Goal: Transaction & Acquisition: Purchase product/service

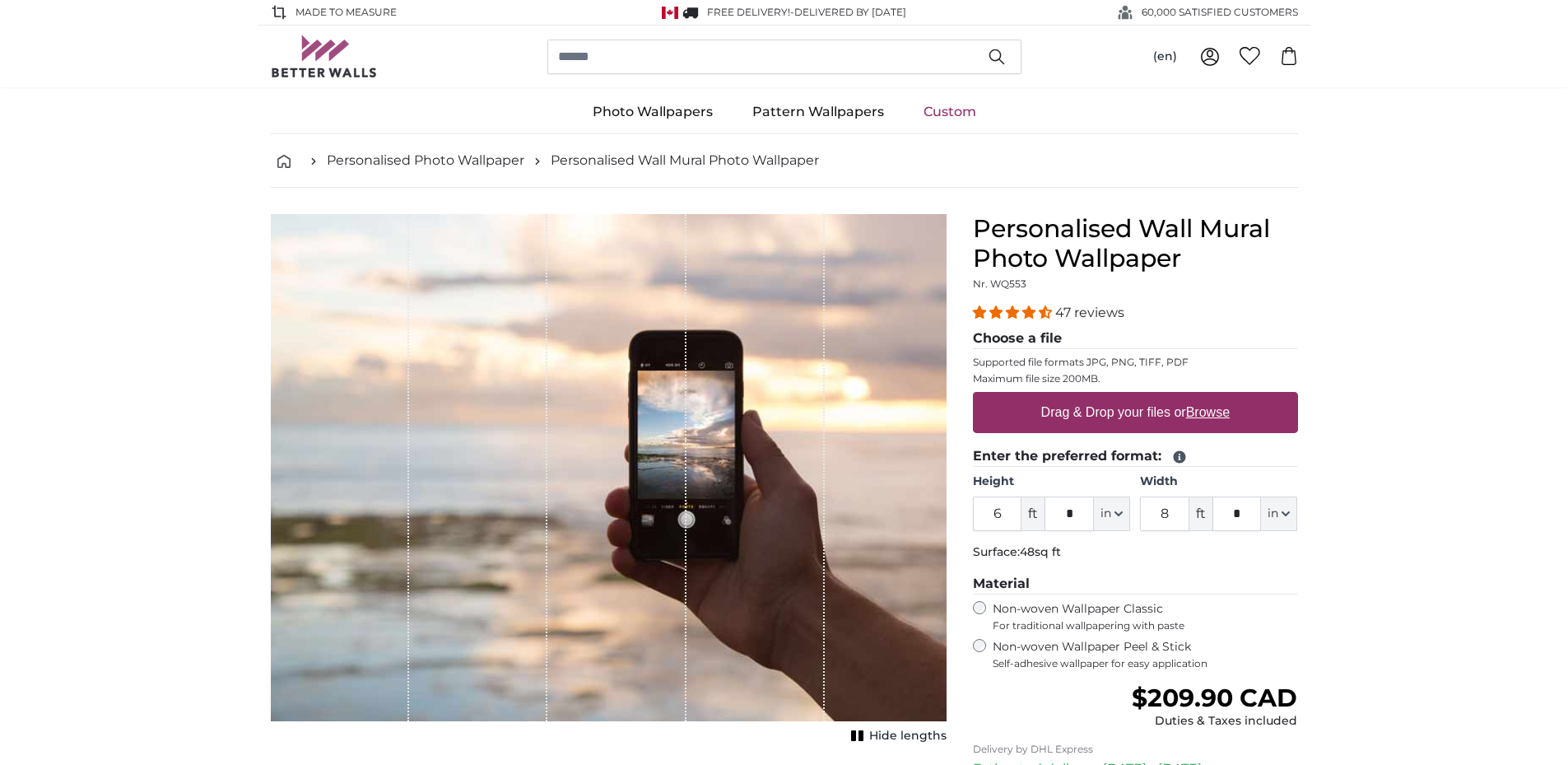
click at [1208, 411] on u "Browse" at bounding box center [1208, 412] width 43 height 14
click at [1208, 397] on input "Drag & Drop your files or Browse" at bounding box center [1135, 394] width 325 height 5
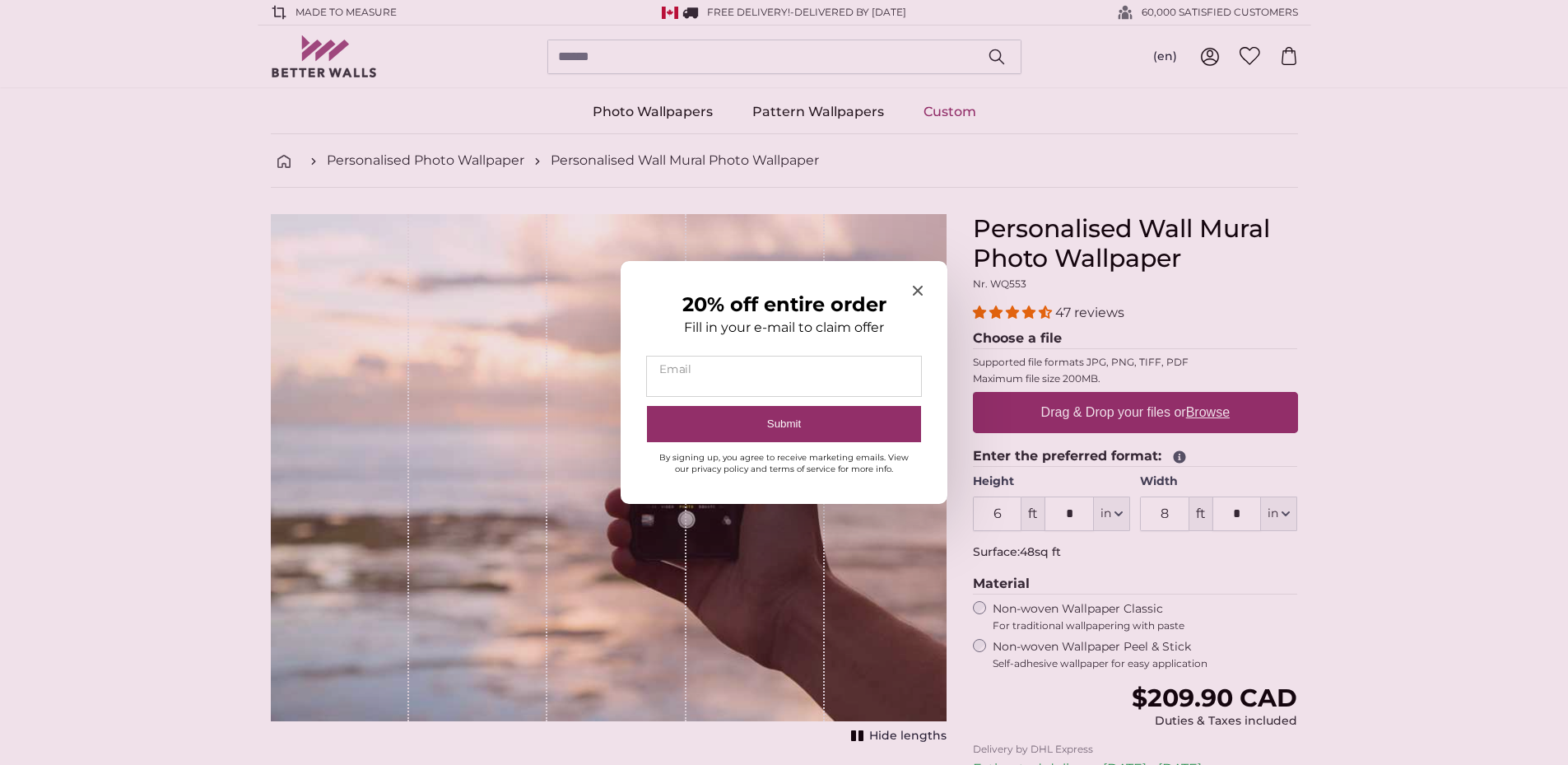
type input "**********"
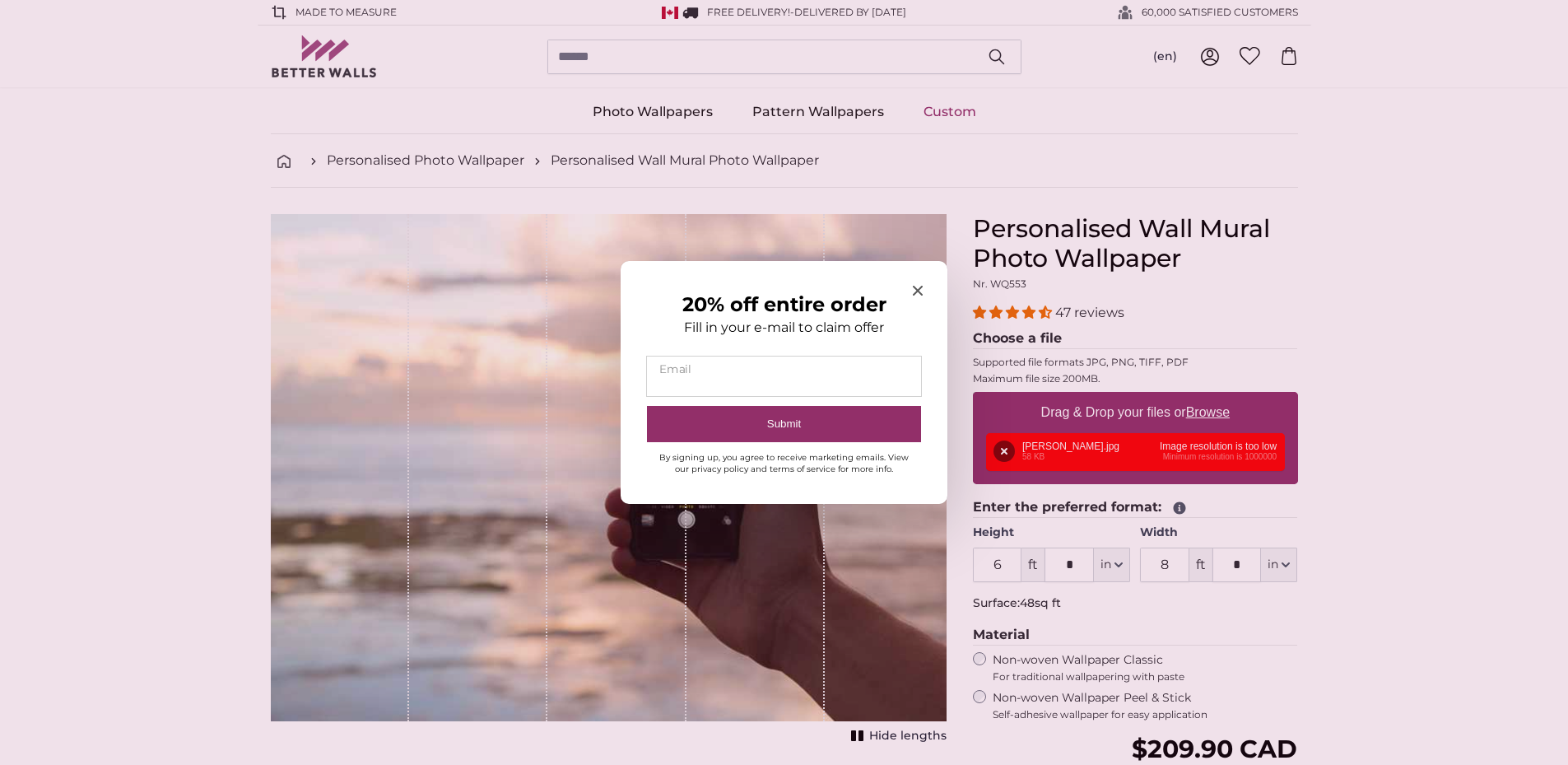
click at [915, 287] on icon "Close modal" at bounding box center [917, 290] width 10 height 10
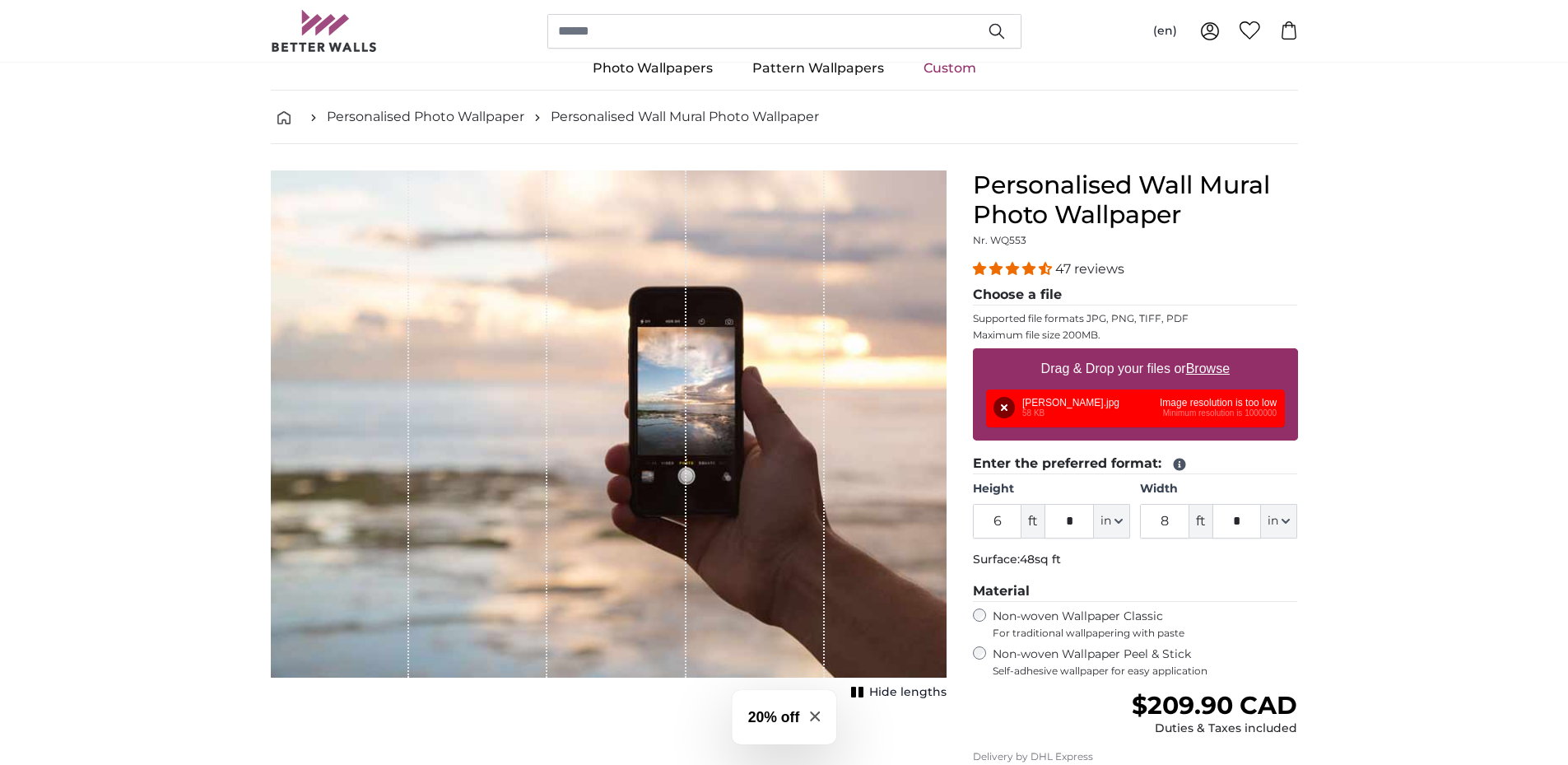
scroll to position [82, 0]
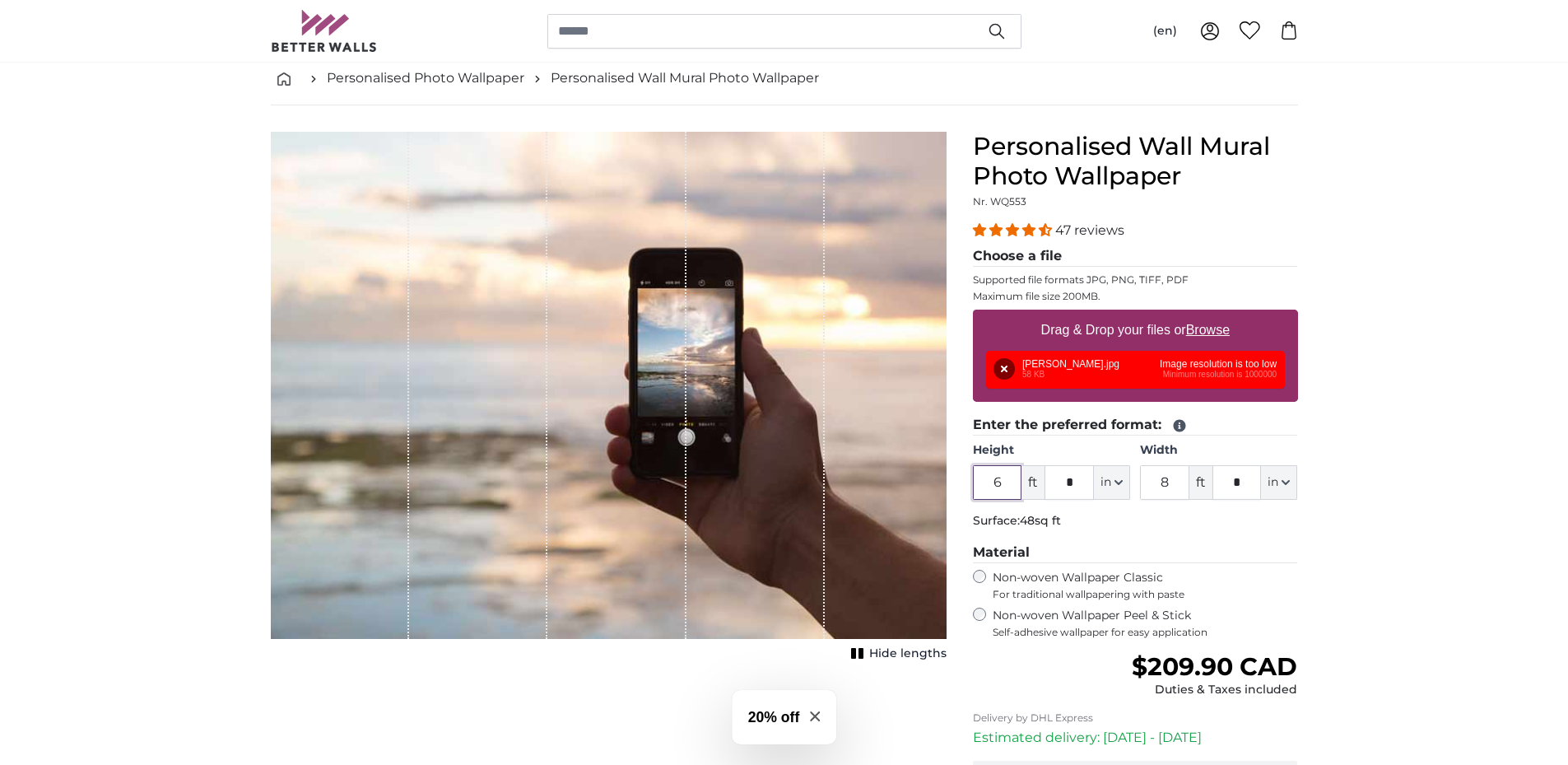
click at [1010, 483] on input "6" at bounding box center [997, 482] width 49 height 35
type input "10"
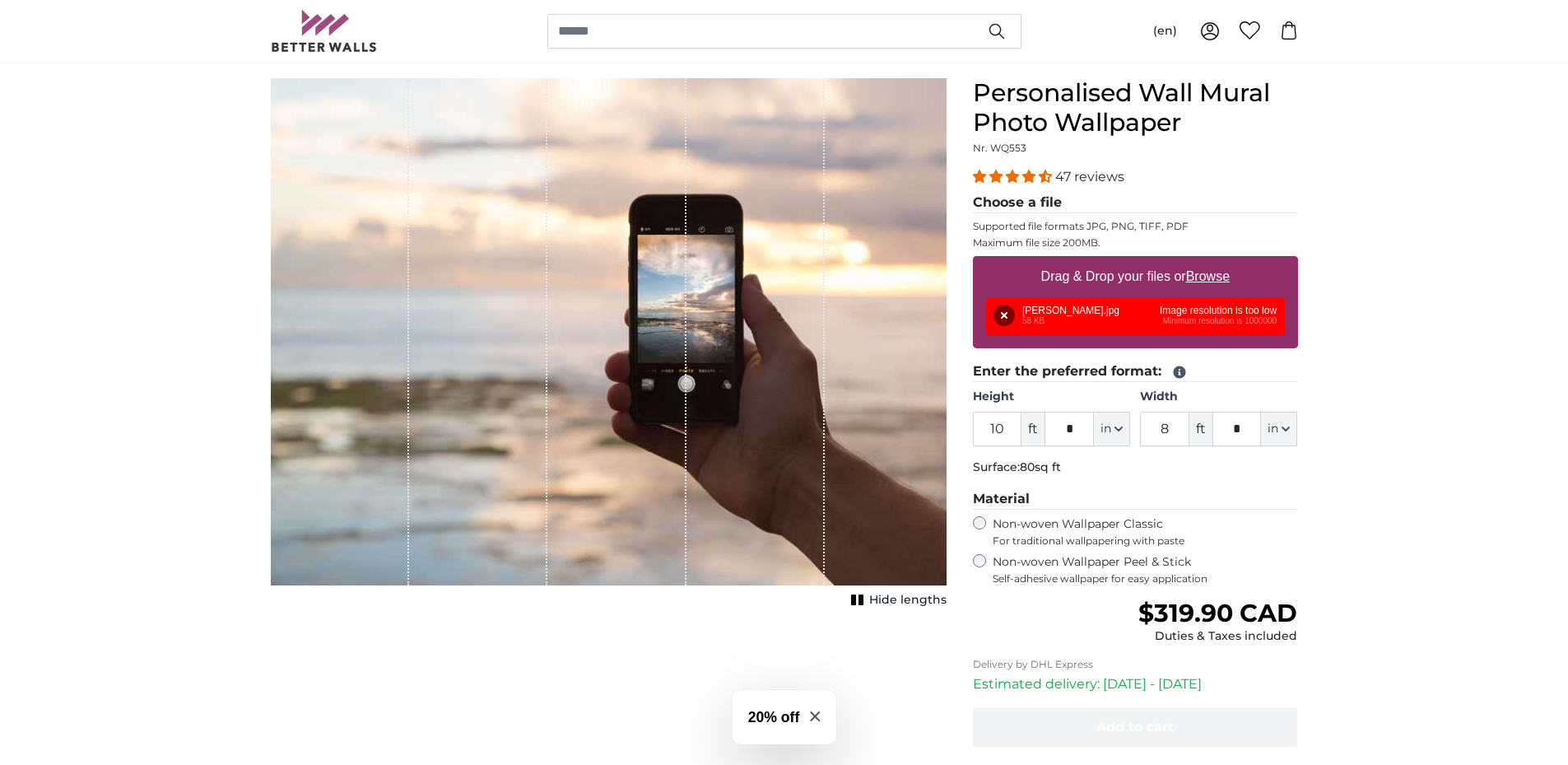
scroll to position [165, 0]
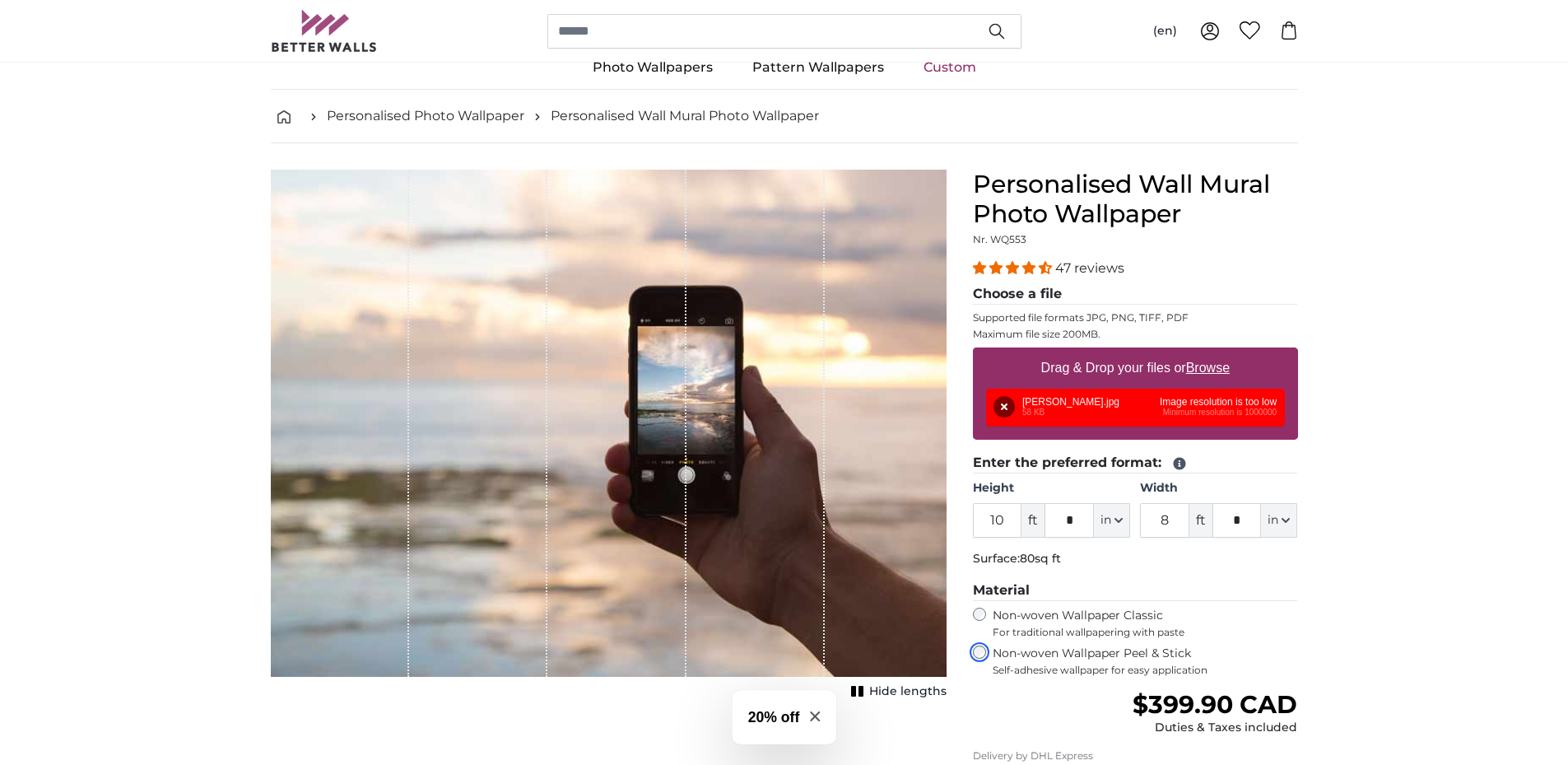
scroll to position [82, 0]
